Goal: Obtain resource: Obtain resource

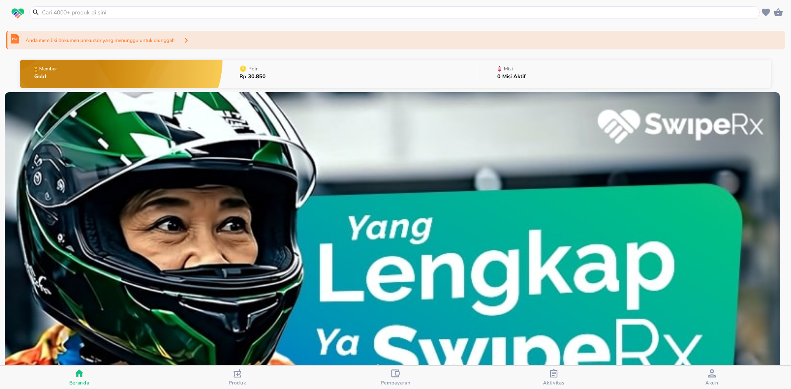
click at [555, 372] on icon "button" at bounding box center [554, 374] width 8 height 8
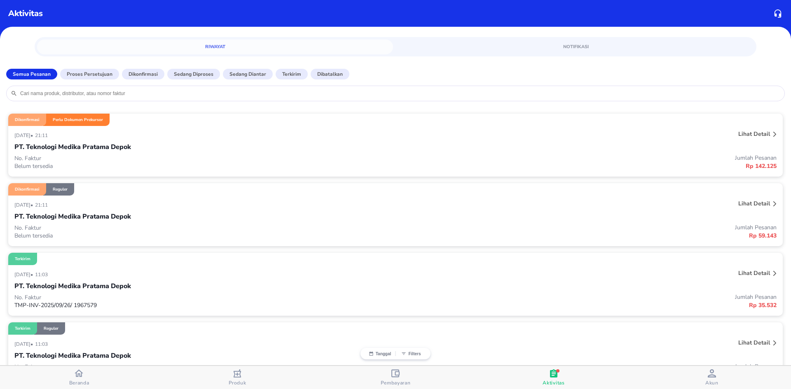
click at [738, 134] on p "Lihat detail" at bounding box center [754, 134] width 32 height 8
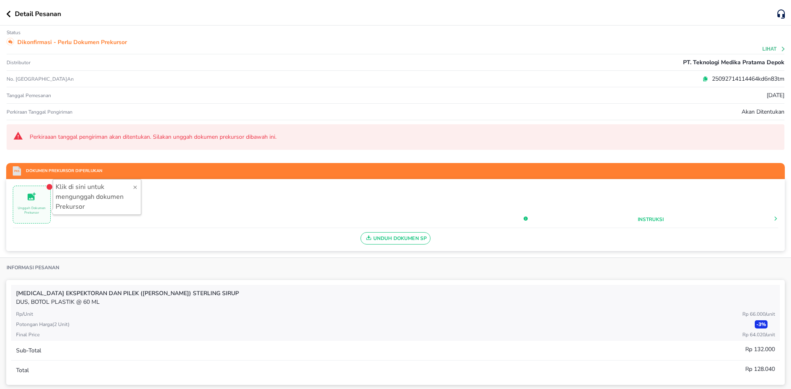
click at [400, 237] on span "Unduh Dokumen SP" at bounding box center [395, 238] width 63 height 11
